Goal: Use online tool/utility: Utilize a website feature to perform a specific function

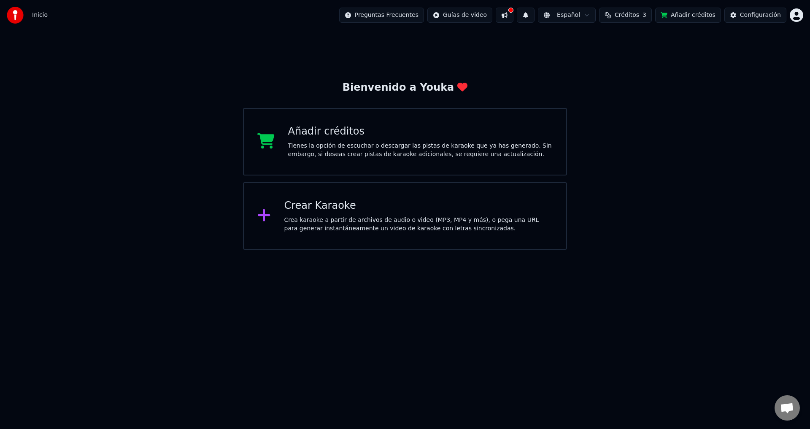
click at [335, 207] on div "Crear Karaoke" at bounding box center [418, 206] width 269 height 14
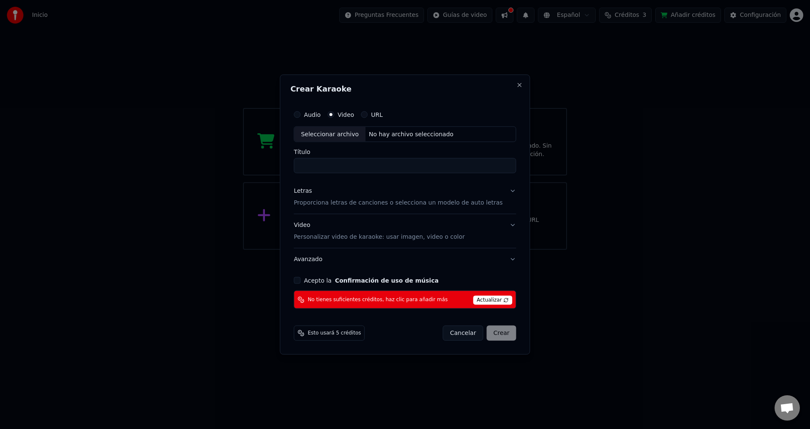
click at [354, 114] on label "Video" at bounding box center [346, 114] width 16 height 6
click at [334, 114] on button "Video" at bounding box center [330, 114] width 7 height 7
click at [323, 166] on input "Título" at bounding box center [405, 165] width 222 height 15
click at [479, 299] on span "Actualizar" at bounding box center [493, 300] width 40 height 9
click at [480, 299] on span "Actualizar" at bounding box center [493, 300] width 40 height 9
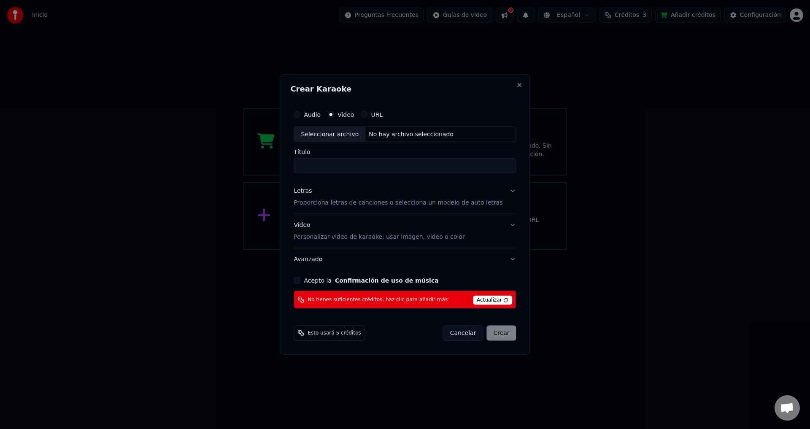
click at [479, 298] on span "Actualizar" at bounding box center [493, 300] width 40 height 9
click at [381, 298] on span "No tienes suficientes créditos, haz clic para añadir más" at bounding box center [378, 299] width 140 height 7
